Goal: Use online tool/utility: Utilize a website feature to perform a specific function

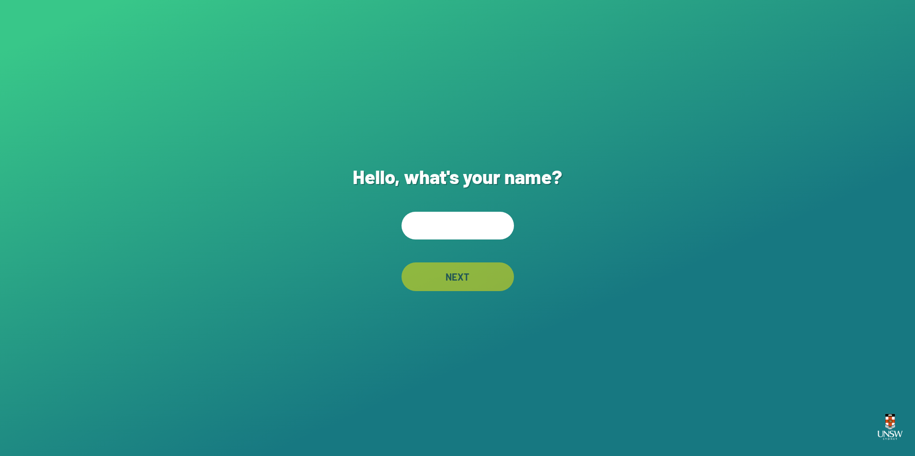
click at [479, 228] on input "text" at bounding box center [457, 226] width 112 height 28
type input "******"
click at [446, 265] on div "NEXT" at bounding box center [457, 277] width 112 height 29
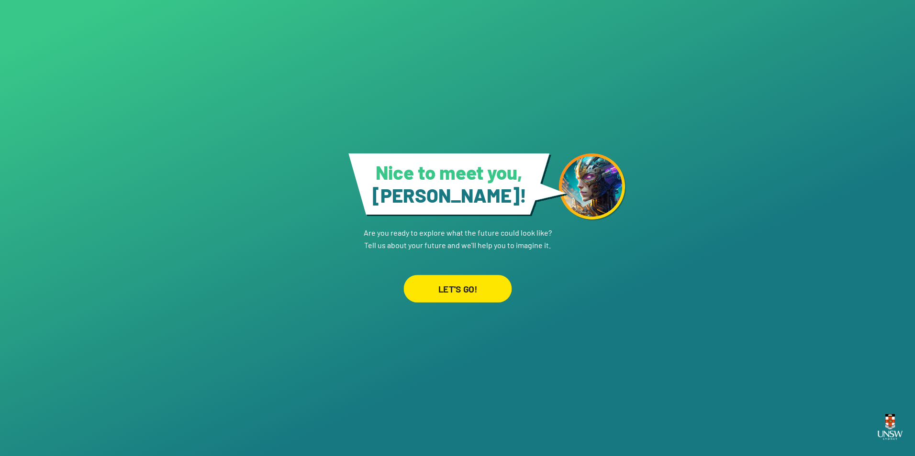
click at [440, 288] on div "LET'S GO!" at bounding box center [457, 289] width 108 height 28
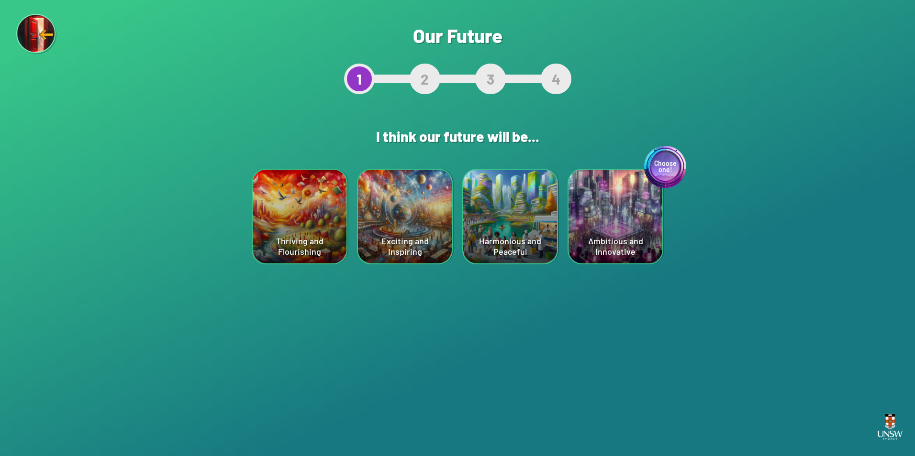
click at [647, 231] on div "Choose one! Ambitious and Innovative" at bounding box center [615, 217] width 94 height 94
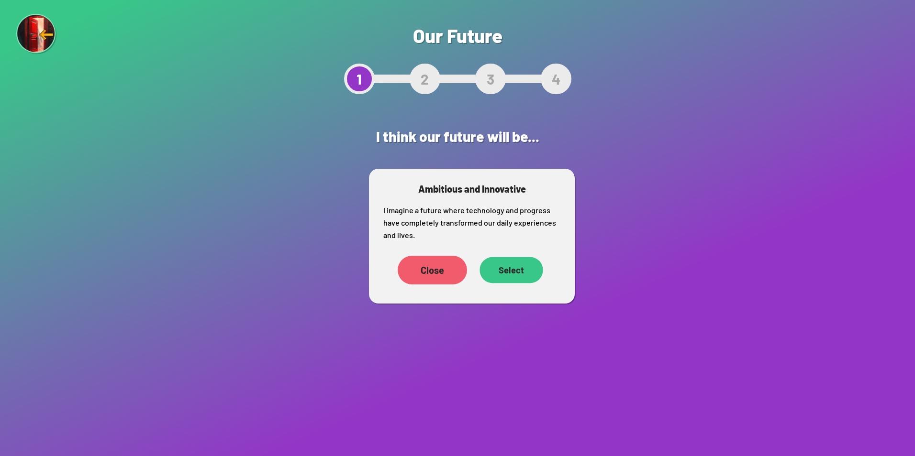
click at [530, 272] on div "Select" at bounding box center [510, 270] width 63 height 26
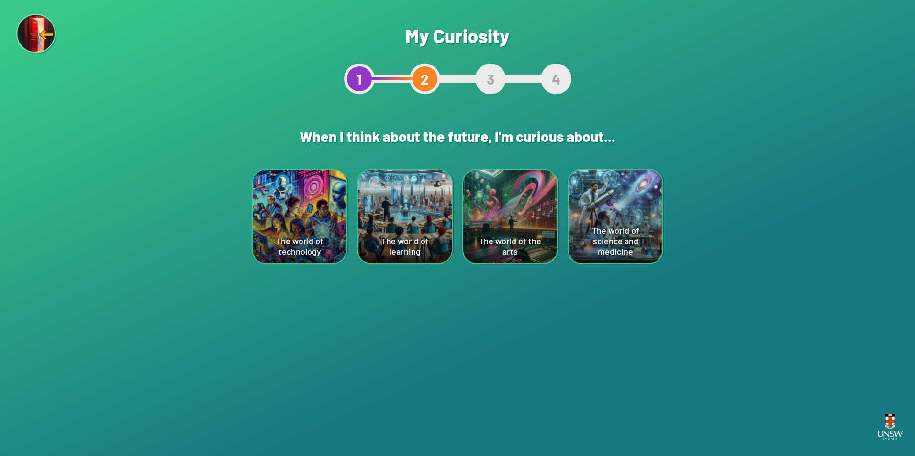
click at [593, 230] on div "The world of science and medicine" at bounding box center [615, 217] width 94 height 94
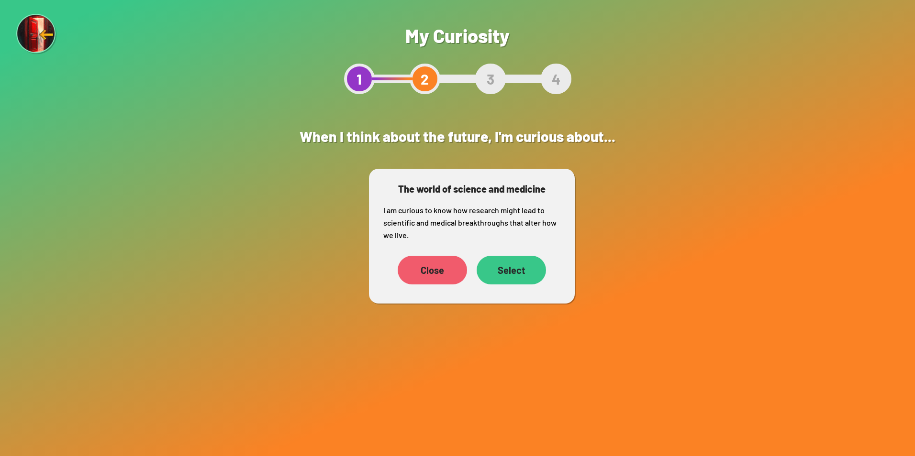
click at [540, 269] on div "Select" at bounding box center [511, 270] width 69 height 29
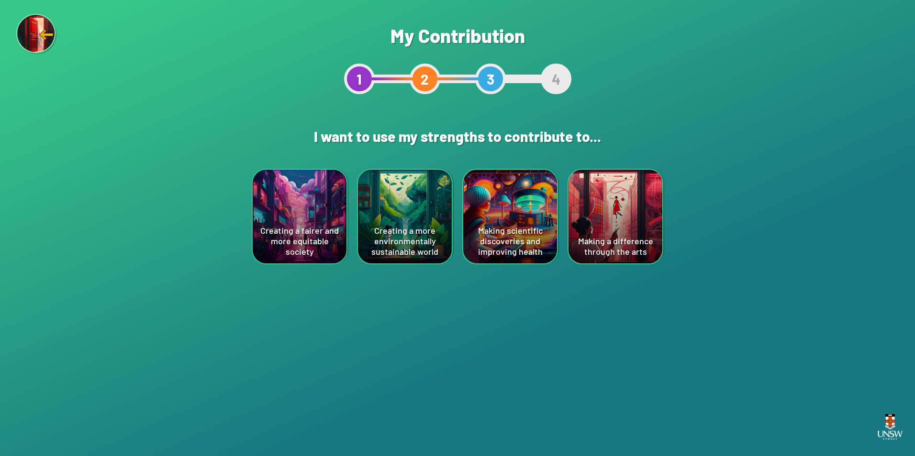
click at [485, 243] on div "Making scientific discoveries and improving health" at bounding box center [510, 217] width 94 height 94
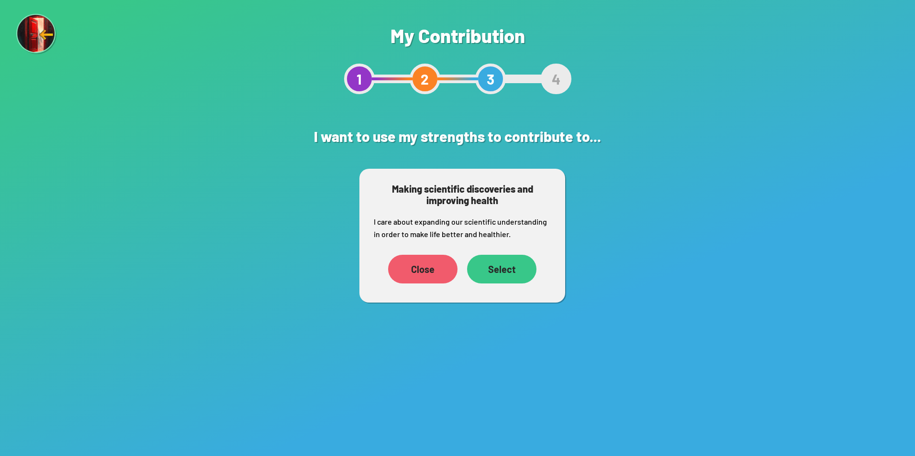
click at [484, 271] on div "Select" at bounding box center [501, 269] width 69 height 29
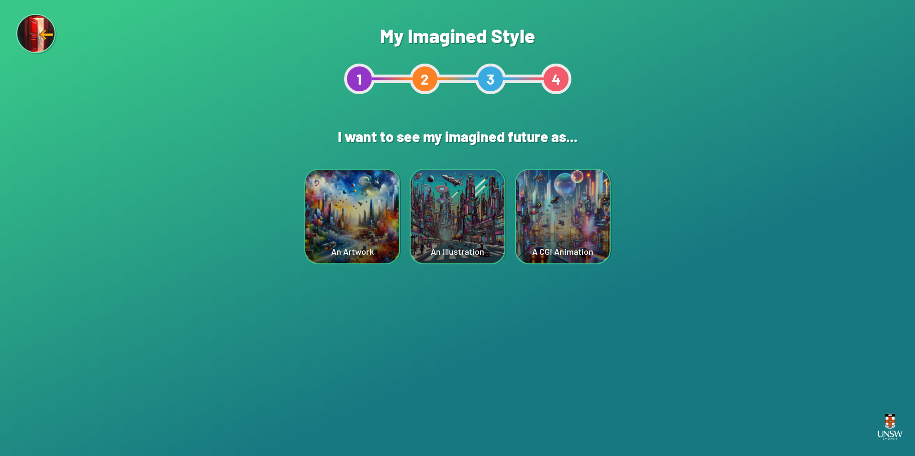
click at [554, 240] on div "A CGI Animation" at bounding box center [563, 217] width 94 height 94
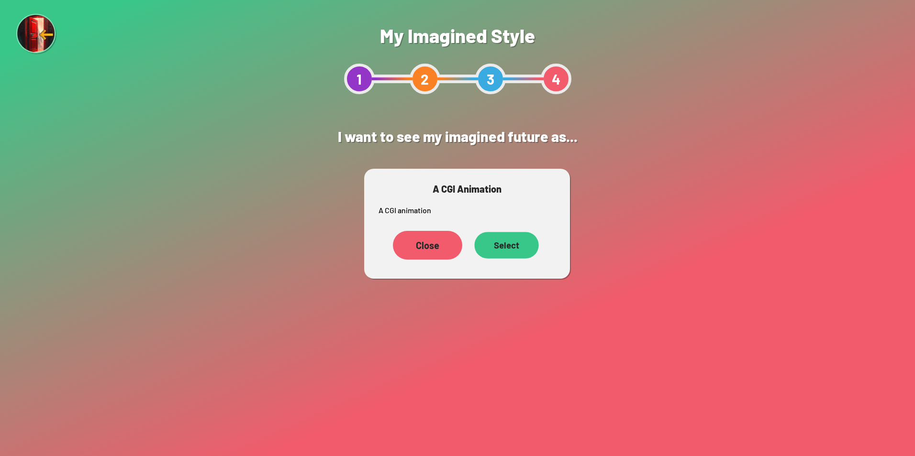
click at [525, 248] on div "Select" at bounding box center [506, 245] width 64 height 27
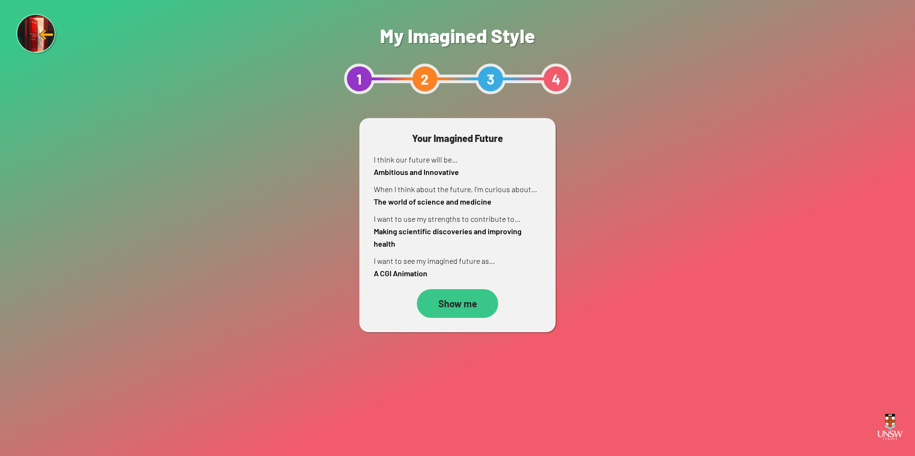
click at [465, 293] on div "Show me" at bounding box center [457, 303] width 81 height 29
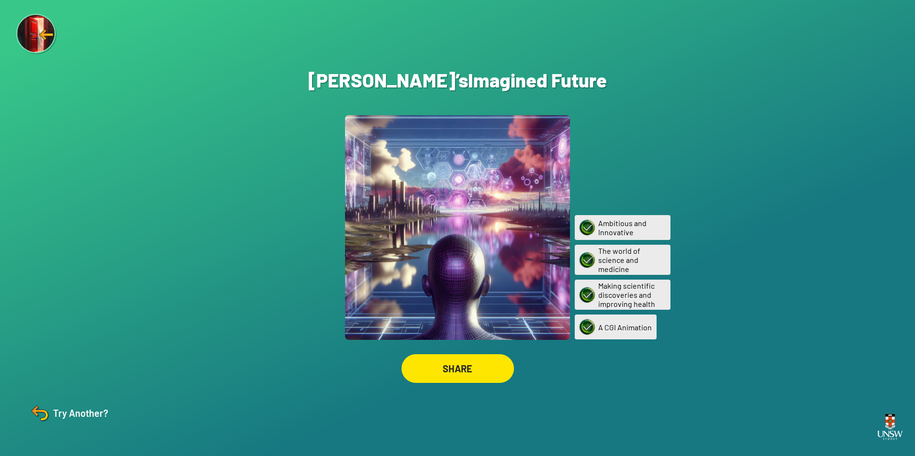
click at [43, 412] on img at bounding box center [39, 413] width 23 height 23
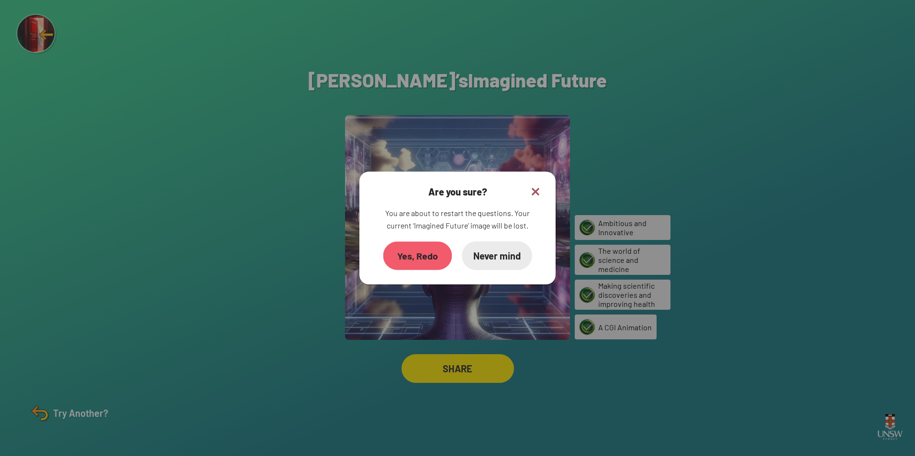
click at [404, 253] on div "Yes, Redo" at bounding box center [417, 256] width 69 height 29
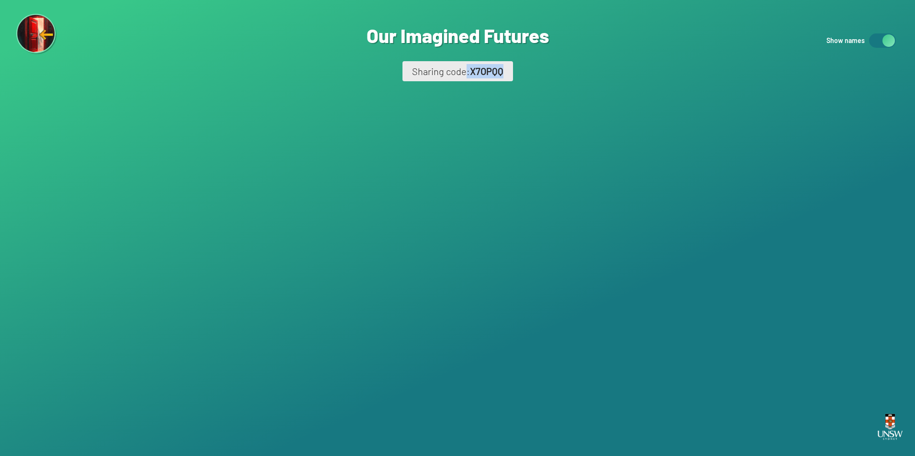
drag, startPoint x: 465, startPoint y: 69, endPoint x: 520, endPoint y: 68, distance: 54.6
click at [520, 68] on div "Are you sure? You are about to remove this image from the ‘Our Imagined Futures…" at bounding box center [457, 228] width 915 height 456
drag, startPoint x: 520, startPoint y: 68, endPoint x: 471, endPoint y: 137, distance: 84.4
click at [471, 137] on div "Are you sure? You are about to remove this image from the ‘Our Imagined Futures…" at bounding box center [457, 228] width 915 height 456
click at [460, 140] on div "Are you sure? You are about to remove this image from the ‘Our Imagined Futures…" at bounding box center [457, 228] width 915 height 456
